Goal: Find contact information: Find contact information

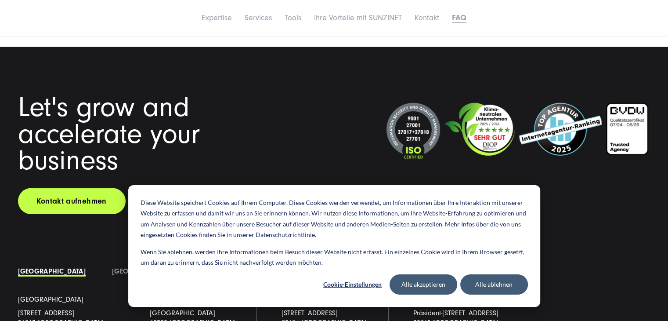
scroll to position [6147, 0]
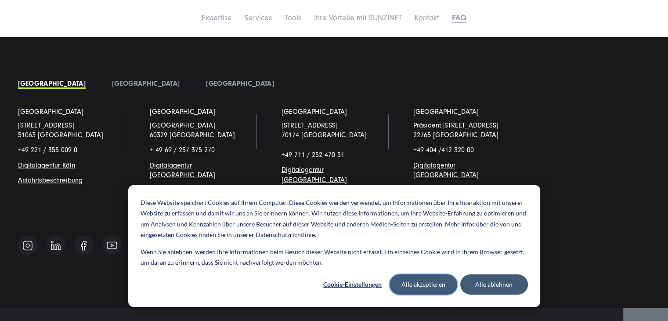
click at [399, 284] on button "Alle akzeptieren" at bounding box center [424, 284] width 68 height 20
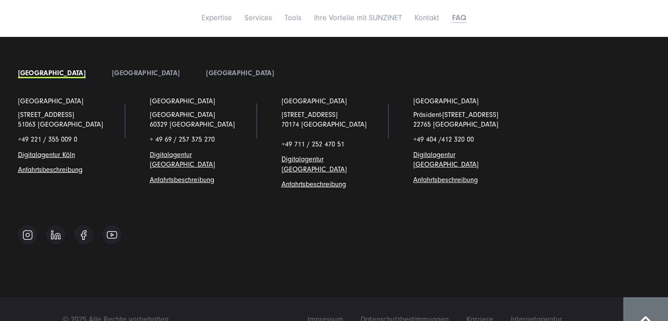
scroll to position [6164, 0]
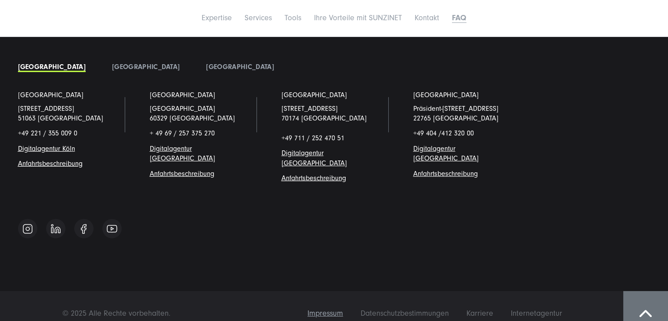
click at [334, 308] on span "Impressum" at bounding box center [325, 312] width 36 height 9
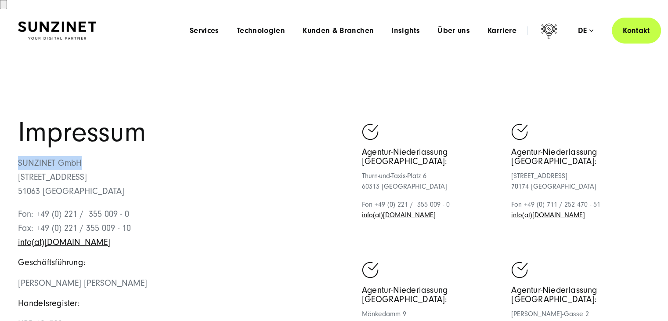
drag, startPoint x: 85, startPoint y: 153, endPoint x: 19, endPoint y: 158, distance: 66.0
click at [19, 158] on p "SUNZINET GmbH Schanzenstraße 23 51063 Köln" at bounding box center [176, 177] width 316 height 42
copy p "SUNZINET GmbH"
